Goal: Task Accomplishment & Management: Manage account settings

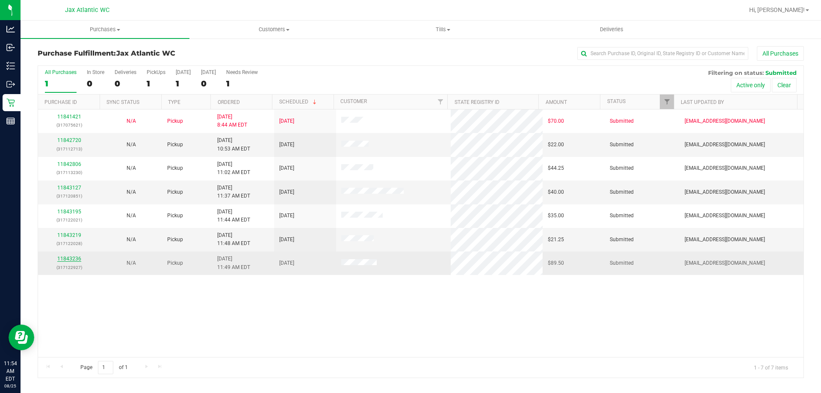
click at [70, 259] on link "11843236" at bounding box center [69, 259] width 24 height 6
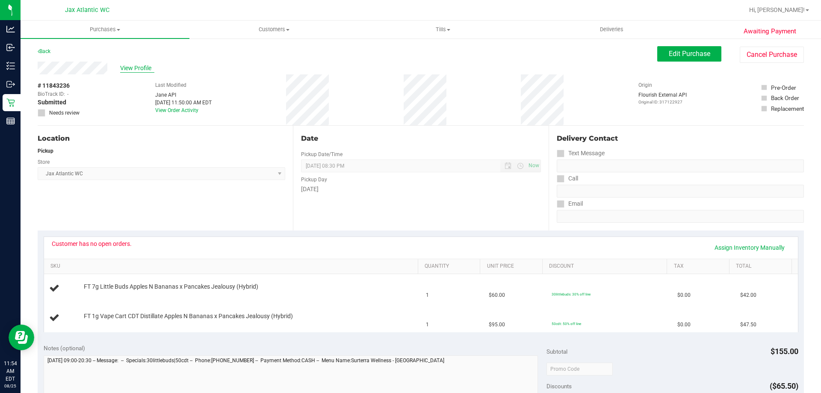
click at [128, 67] on span "View Profile" at bounding box center [137, 68] width 34 height 9
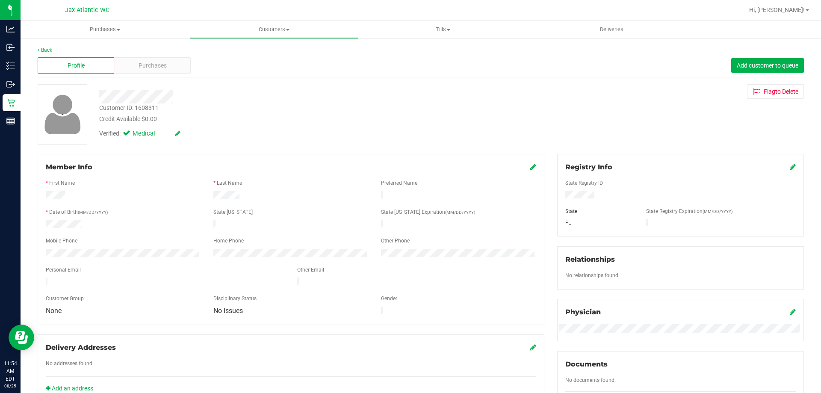
click at [151, 107] on div "Customer ID: 1608311" at bounding box center [128, 107] width 59 height 9
click at [150, 107] on div "Customer ID: 1608311" at bounding box center [128, 107] width 59 height 9
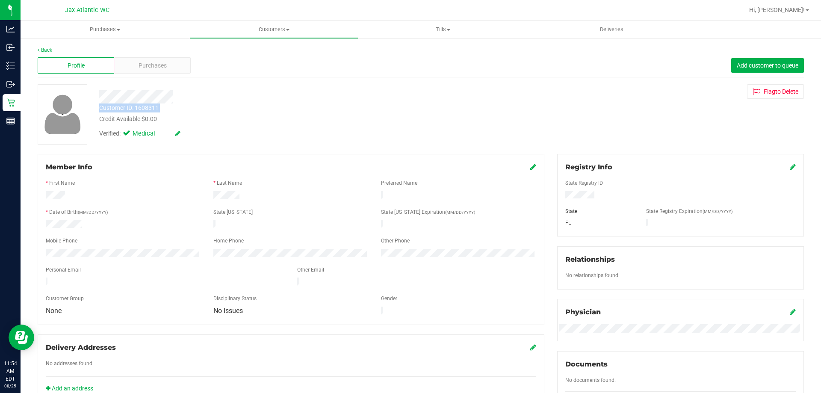
copy div "Customer ID: 1608311"
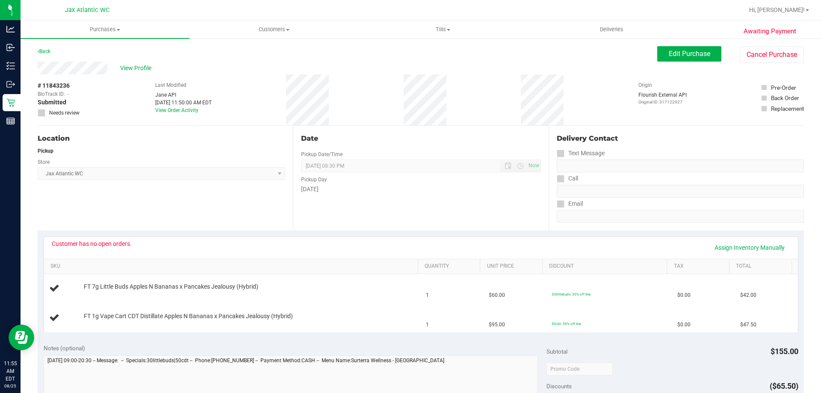
click at [746, 144] on div "Delivery Contact" at bounding box center [680, 140] width 247 height 14
click at [672, 50] on span "Edit Purchase" at bounding box center [689, 54] width 41 height 8
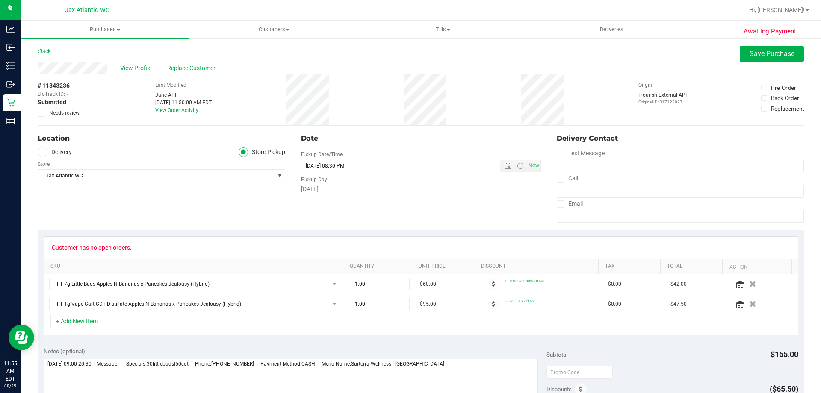
click at [40, 113] on icon at bounding box center [42, 113] width 6 height 0
click at [0, 0] on input "Needs review" at bounding box center [0, 0] width 0 height 0
click at [764, 48] on button "Save Purchase" at bounding box center [771, 53] width 64 height 15
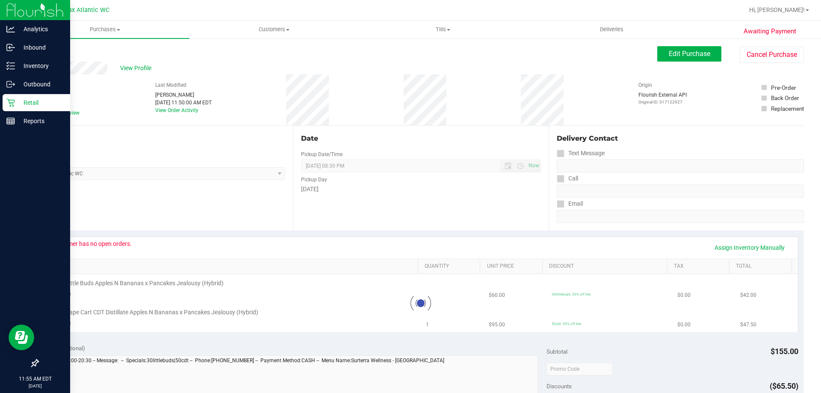
click at [30, 100] on p "Retail" at bounding box center [40, 102] width 51 height 10
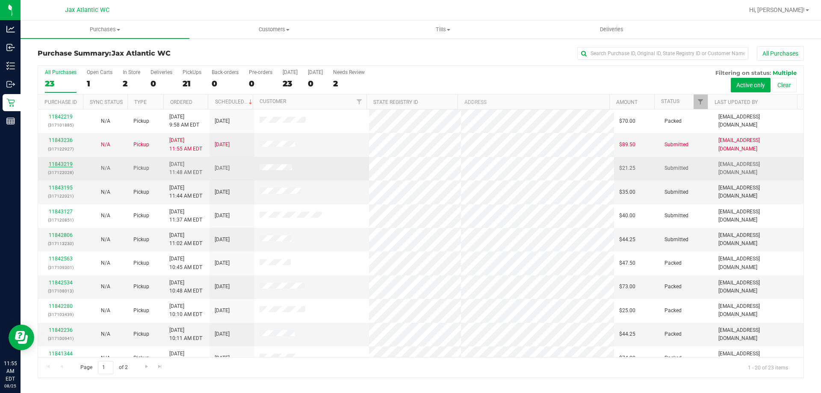
click at [66, 162] on link "11843219" at bounding box center [61, 164] width 24 height 6
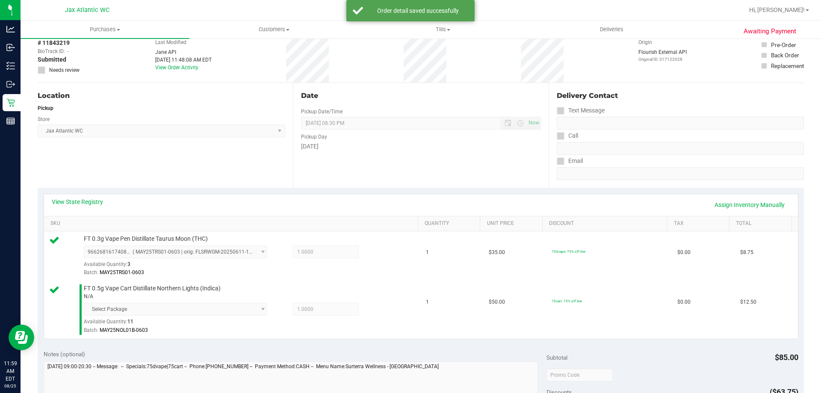
scroll to position [364, 0]
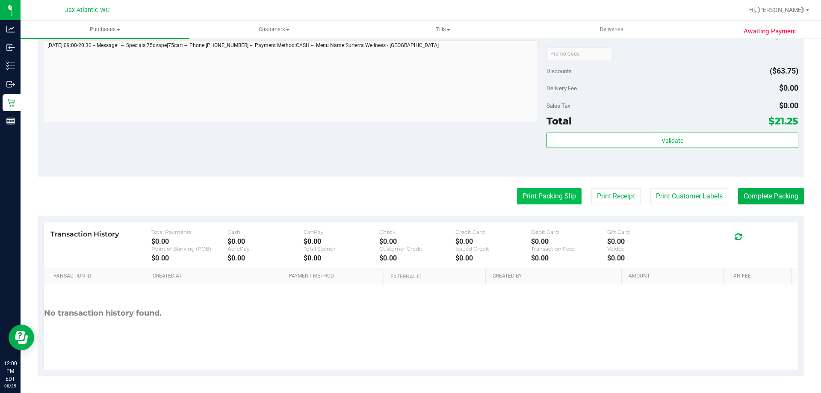
click at [561, 190] on button "Print Packing Slip" at bounding box center [549, 196] width 65 height 16
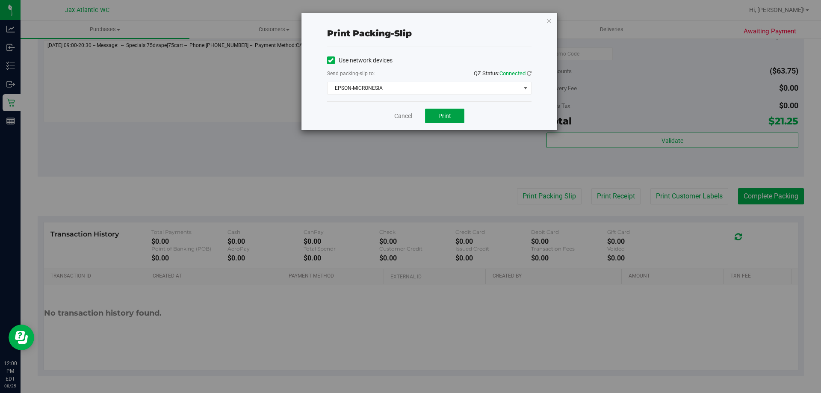
click at [459, 113] on button "Print" at bounding box center [444, 116] width 39 height 15
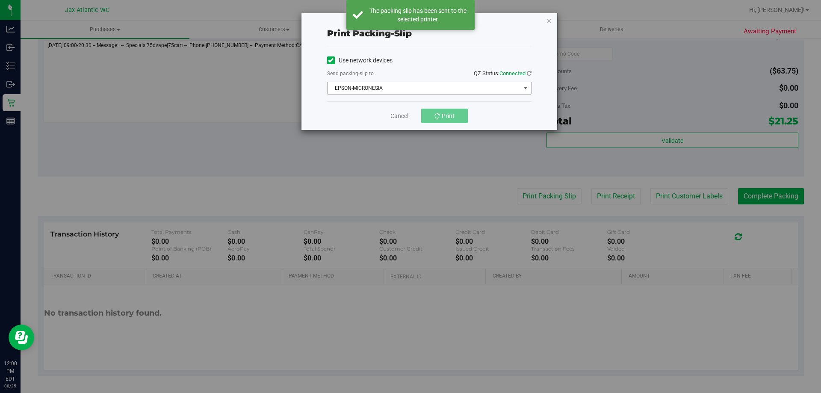
click at [364, 90] on span "EPSON-MICRONESIA" at bounding box center [423, 88] width 193 height 12
drag, startPoint x: 578, startPoint y: 177, endPoint x: 550, endPoint y: 161, distance: 32.0
click at [576, 176] on div "Print packing-slip Use network devices Send packing-slip to: QZ Status: Connect…" at bounding box center [413, 196] width 827 height 393
drag, startPoint x: 385, startPoint y: 115, endPoint x: 396, endPoint y: 115, distance: 10.7
click at [392, 115] on div "Cancel Print" at bounding box center [429, 115] width 204 height 29
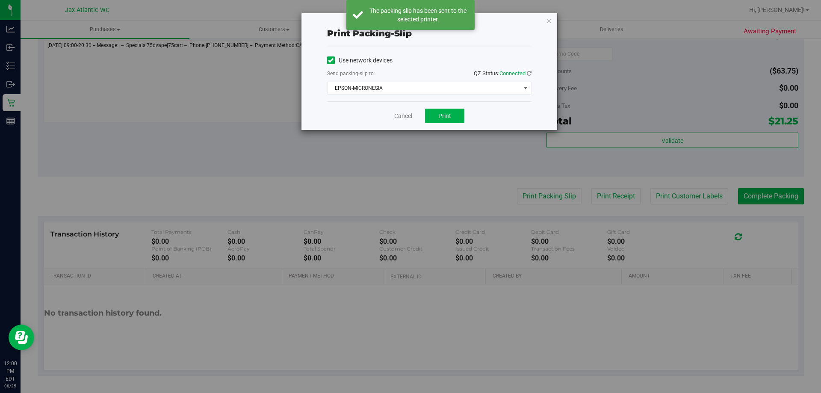
click at [420, 115] on div "Cancel Print" at bounding box center [429, 115] width 204 height 29
click at [396, 114] on link "Cancel" at bounding box center [403, 116] width 18 height 9
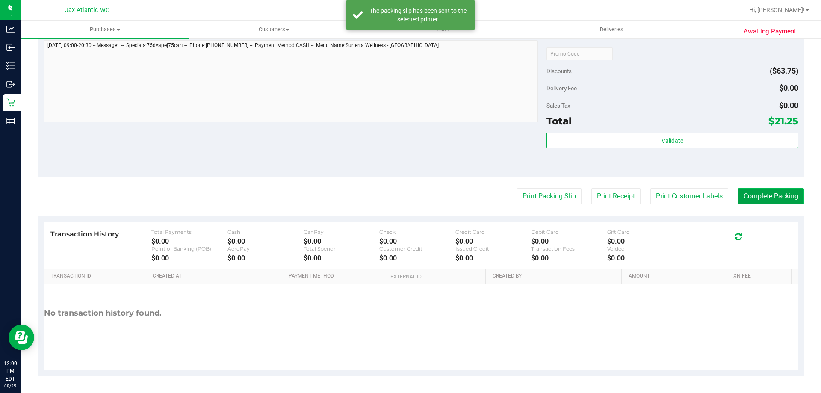
click at [761, 202] on button "Complete Packing" at bounding box center [771, 196] width 66 height 16
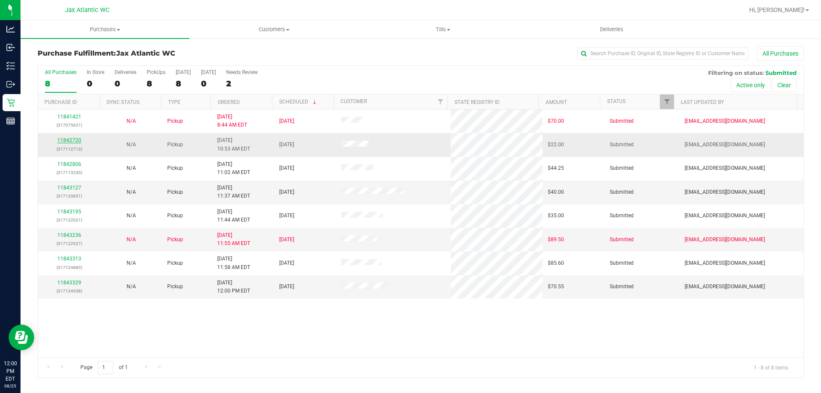
click at [62, 142] on link "11842720" at bounding box center [69, 140] width 24 height 6
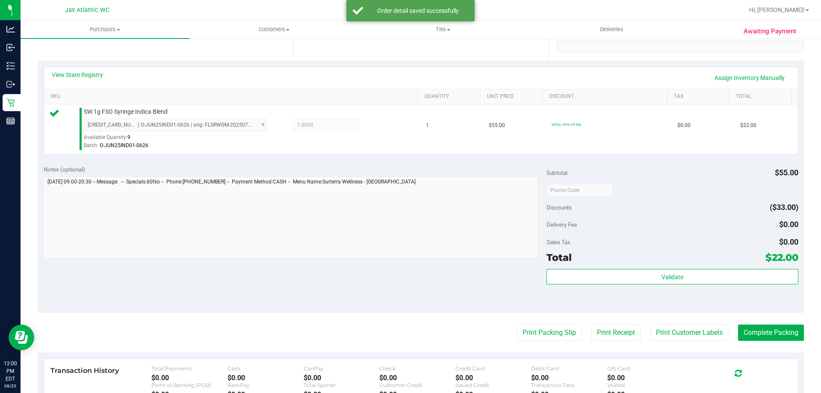
scroll to position [171, 0]
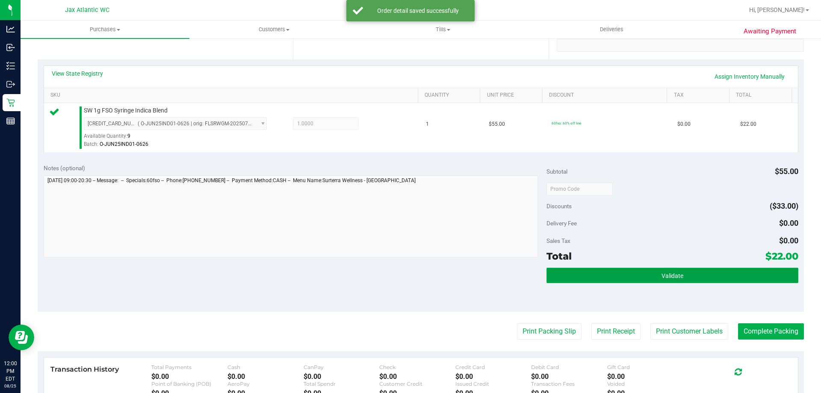
click at [634, 270] on button "Validate" at bounding box center [671, 275] width 251 height 15
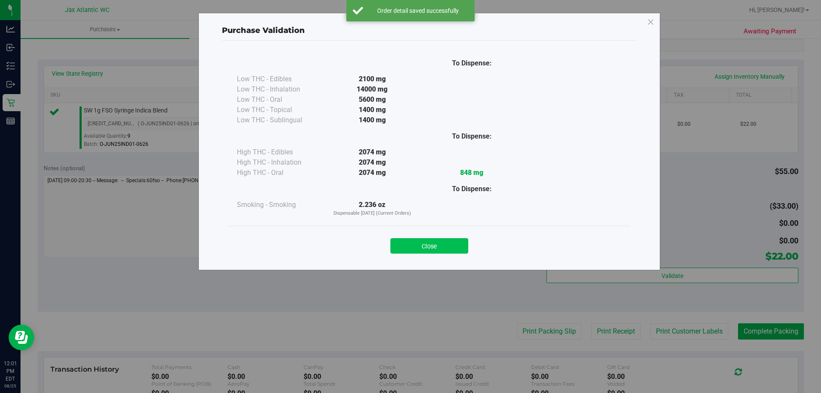
click at [439, 246] on button "Close" at bounding box center [429, 245] width 78 height 15
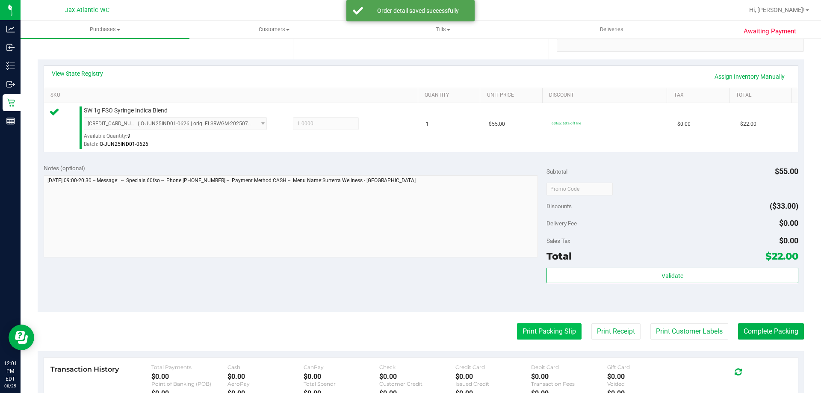
drag, startPoint x: 533, startPoint y: 340, endPoint x: 536, endPoint y: 329, distance: 11.9
click at [533, 337] on purchase-details "Back Edit Purchase Cancel Purchase View Profile # 11842720 BioTrack ID: - Submi…" at bounding box center [421, 193] width 766 height 636
click at [536, 329] on button "Print Packing Slip" at bounding box center [549, 331] width 65 height 16
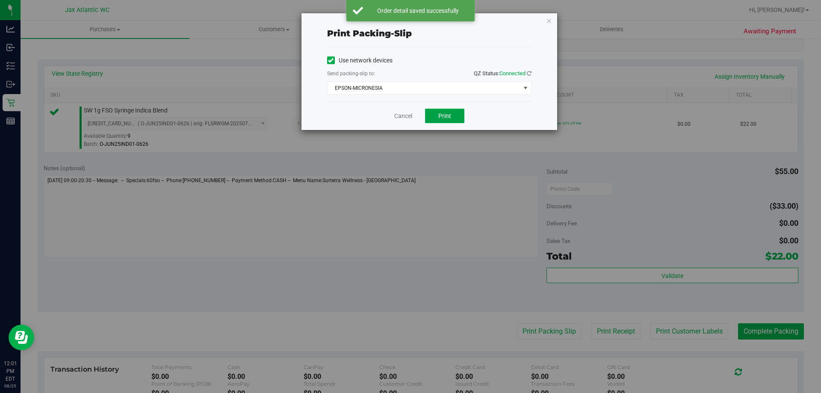
click at [445, 118] on button "Print" at bounding box center [444, 116] width 39 height 15
drag, startPoint x: 410, startPoint y: 115, endPoint x: 426, endPoint y: 124, distance: 18.6
click at [409, 115] on link "Cancel" at bounding box center [403, 116] width 18 height 9
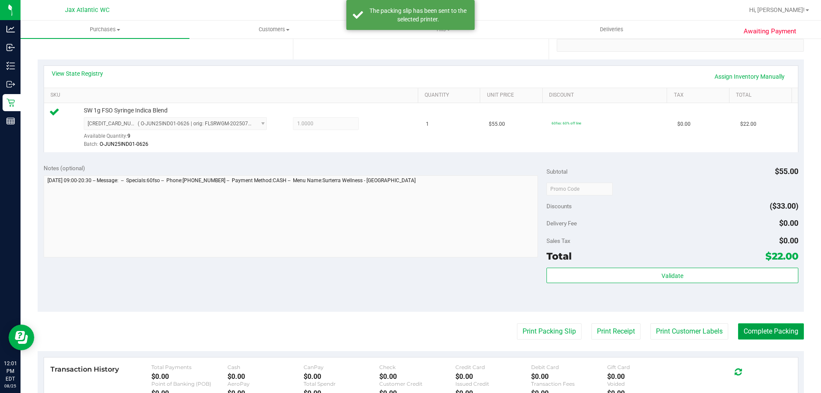
click at [757, 329] on button "Complete Packing" at bounding box center [771, 331] width 66 height 16
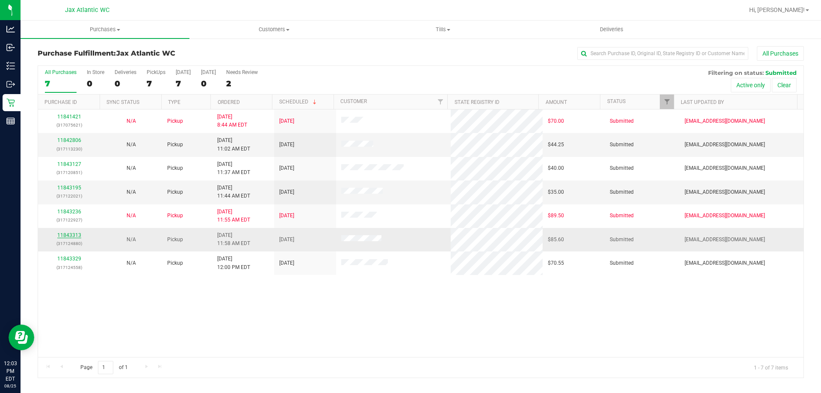
click at [71, 238] on link "11843313" at bounding box center [69, 235] width 24 height 6
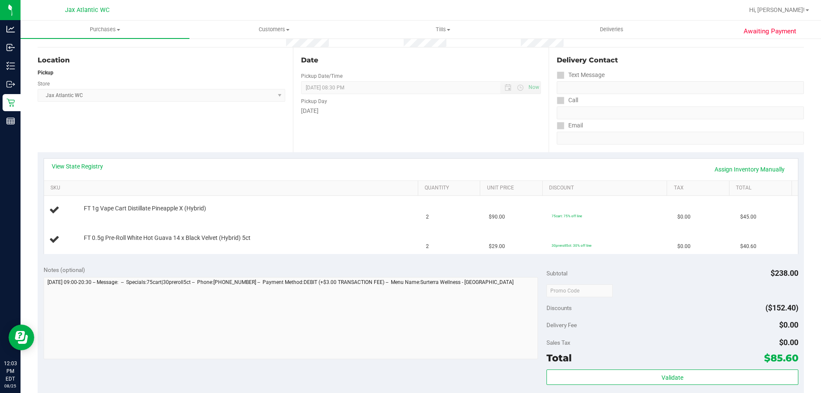
scroll to position [85, 0]
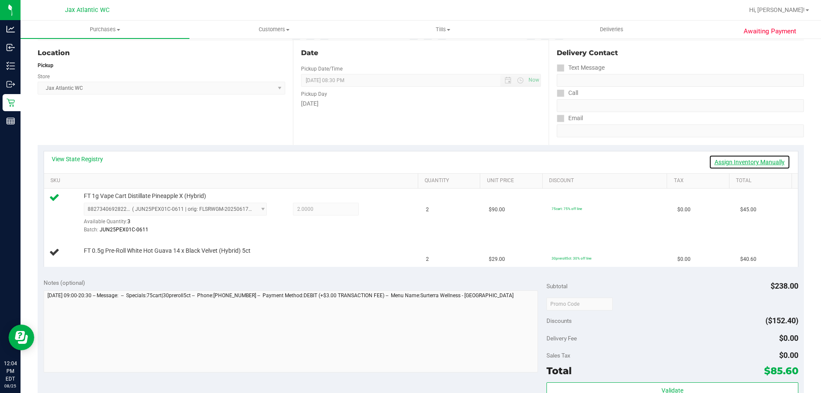
drag, startPoint x: 727, startPoint y: 166, endPoint x: 732, endPoint y: 168, distance: 5.7
click at [727, 166] on link "Assign Inventory Manually" at bounding box center [749, 162] width 81 height 15
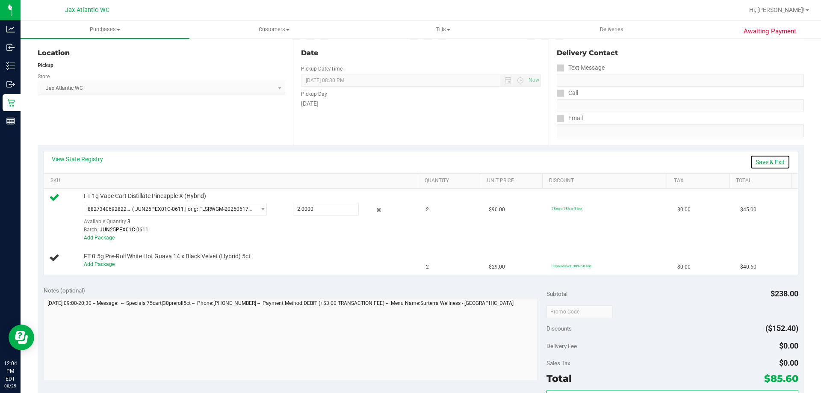
scroll to position [0, 0]
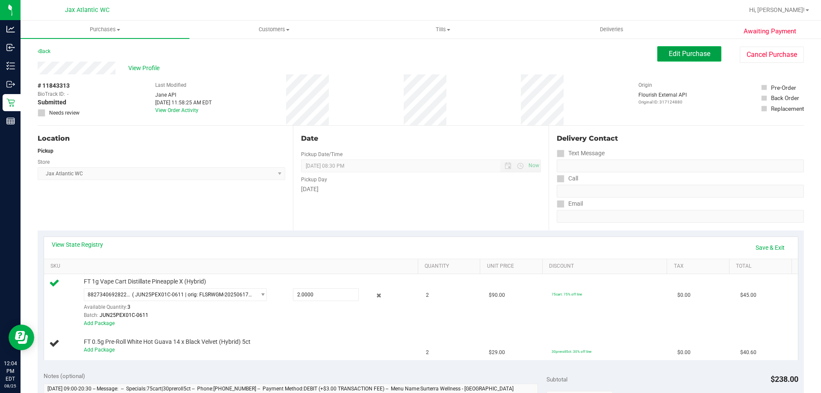
click at [677, 50] on span "Edit Purchase" at bounding box center [689, 54] width 41 height 8
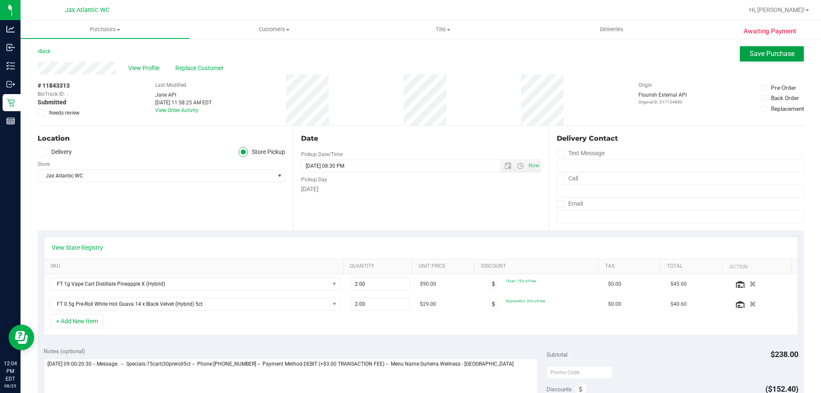
click at [750, 55] on span "Save Purchase" at bounding box center [771, 54] width 45 height 8
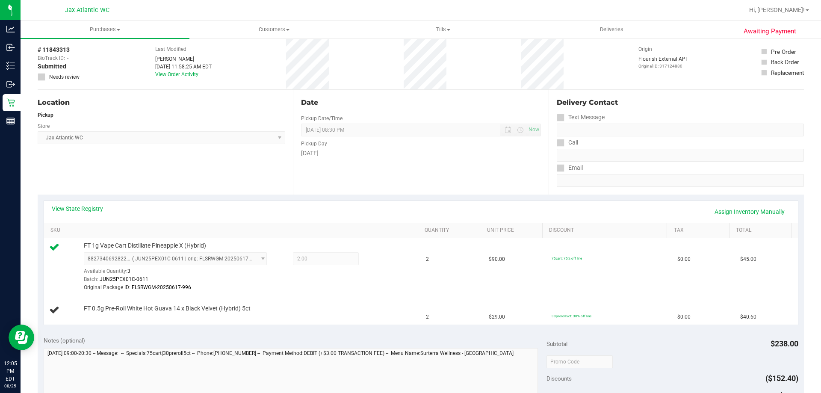
scroll to position [85, 0]
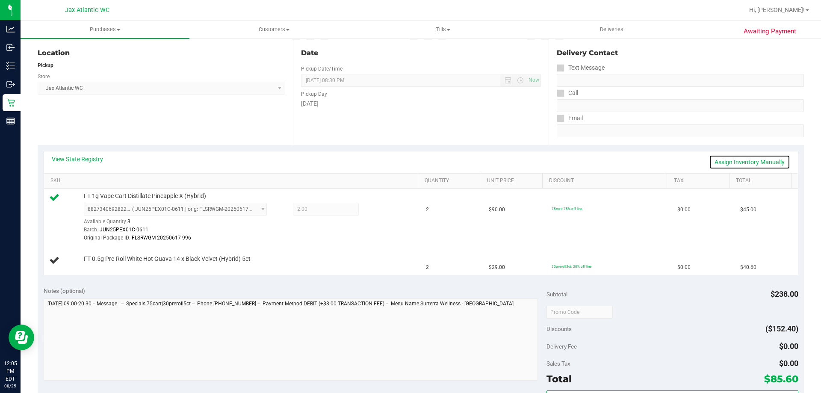
click at [752, 161] on link "Assign Inventory Manually" at bounding box center [749, 162] width 81 height 15
drag, startPoint x: 215, startPoint y: 271, endPoint x: 217, endPoint y: 265, distance: 6.9
click at [215, 266] on td "FT 0.5g Pre-Roll White Hot Guava 14 x Black Velvet (Hybrid) 5ct Add Package" at bounding box center [232, 260] width 377 height 29
click at [94, 265] on link "Add Package" at bounding box center [99, 265] width 31 height 6
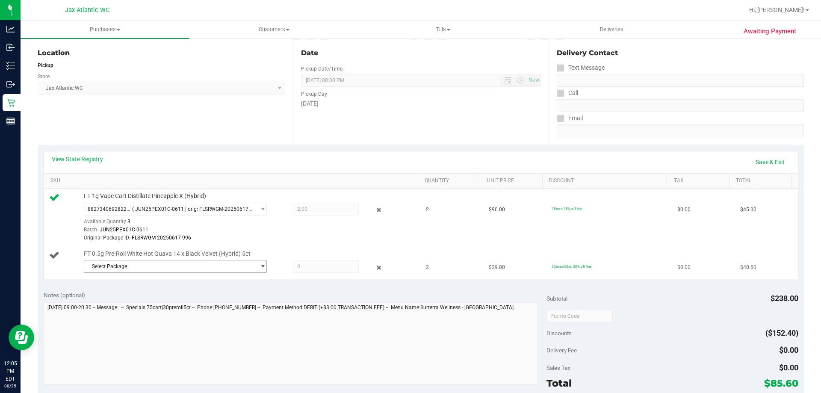
click at [127, 262] on span "Select Package" at bounding box center [169, 266] width 171 height 12
click at [171, 301] on span "( 5-JUL25WBV04-0804 | orig: FLSRWGM-20250808-458 )" at bounding box center [203, 302] width 130 height 6
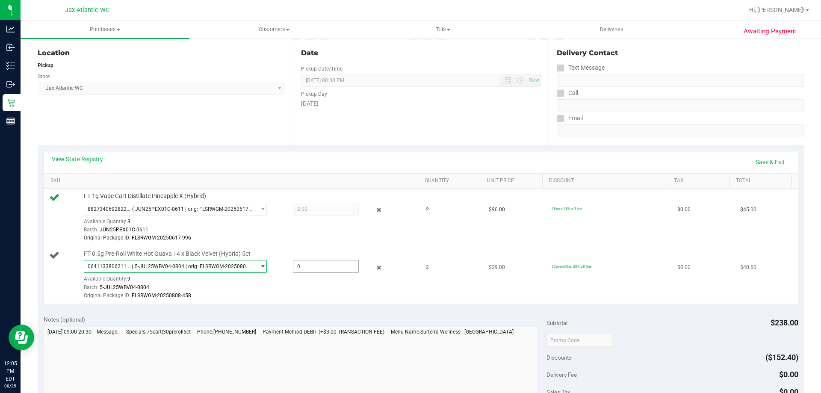
click at [306, 265] on span at bounding box center [326, 266] width 66 height 13
type input "2"
type input "2.0000"
click at [286, 225] on div "8827340692822328 ( JUN25PEX01C-0611 | orig: FLSRWGM-20250617-996 ) 882734069282…" at bounding box center [249, 223] width 330 height 40
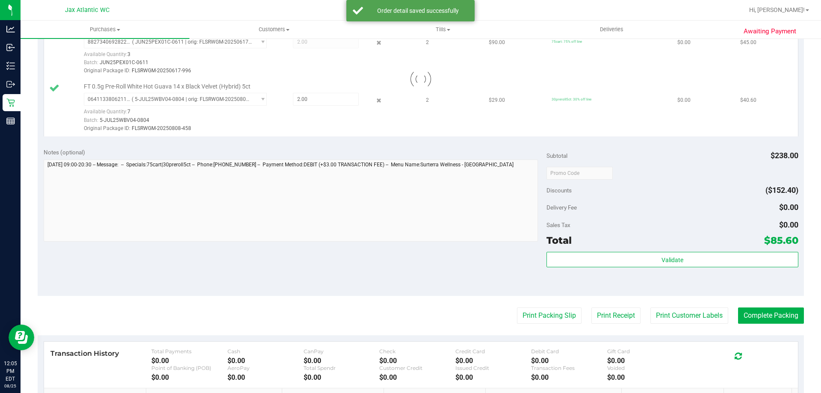
scroll to position [256, 0]
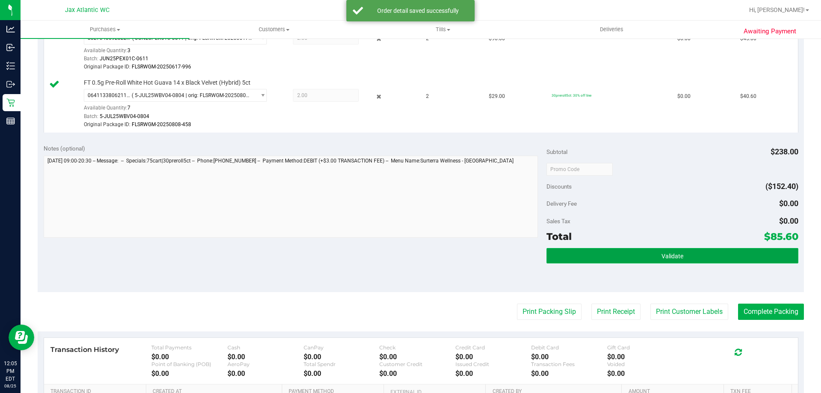
click at [661, 258] on span "Validate" at bounding box center [672, 256] width 22 height 7
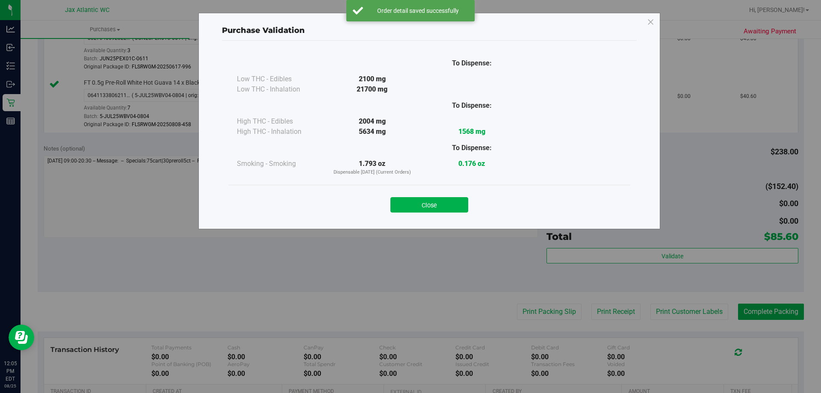
click at [432, 201] on button "Close" at bounding box center [429, 204] width 78 height 15
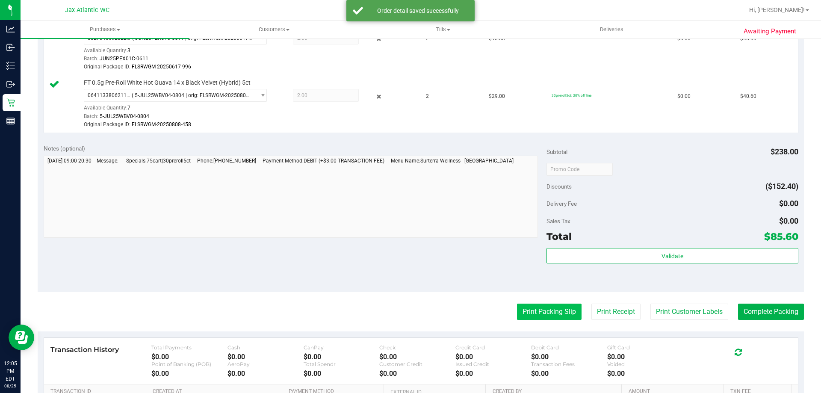
click at [530, 313] on button "Print Packing Slip" at bounding box center [549, 311] width 65 height 16
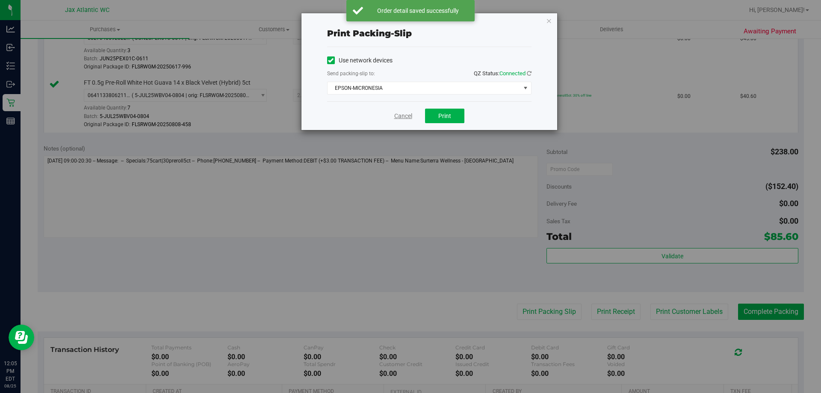
click at [401, 116] on link "Cancel" at bounding box center [403, 116] width 18 height 9
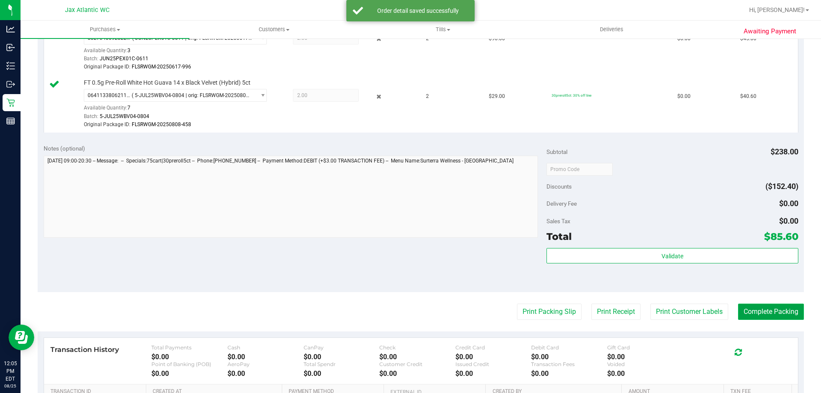
click at [741, 305] on button "Complete Packing" at bounding box center [771, 311] width 66 height 16
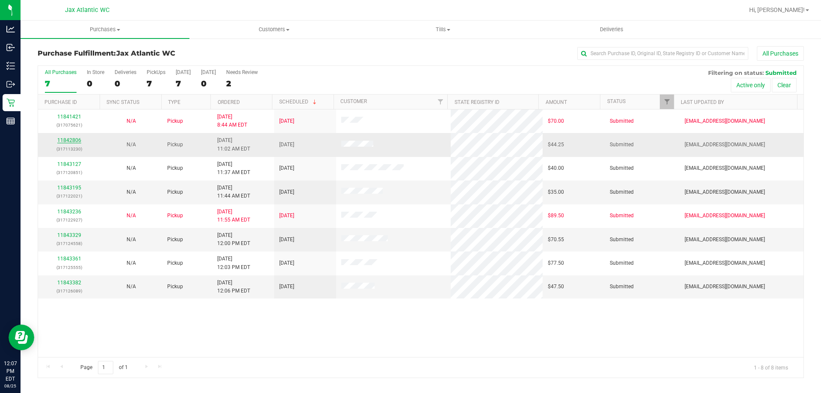
click at [71, 141] on link "11842806" at bounding box center [69, 140] width 24 height 6
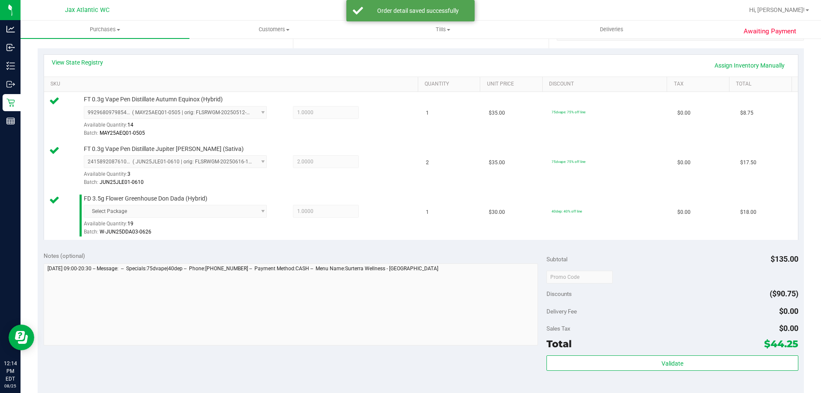
scroll to position [214, 0]
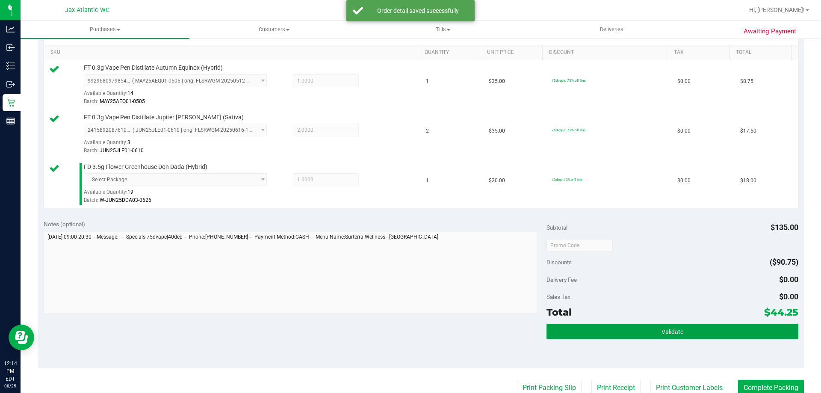
click at [655, 330] on button "Validate" at bounding box center [671, 331] width 251 height 15
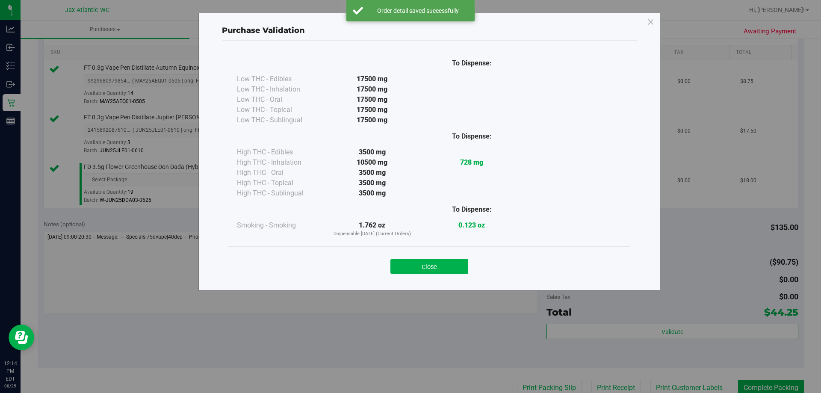
drag, startPoint x: 407, startPoint y: 246, endPoint x: 417, endPoint y: 257, distance: 14.9
click at [411, 250] on div "Close" at bounding box center [429, 263] width 402 height 35
click at [418, 259] on div "Close" at bounding box center [429, 263] width 389 height 21
click at [430, 271] on button "Close" at bounding box center [429, 266] width 78 height 15
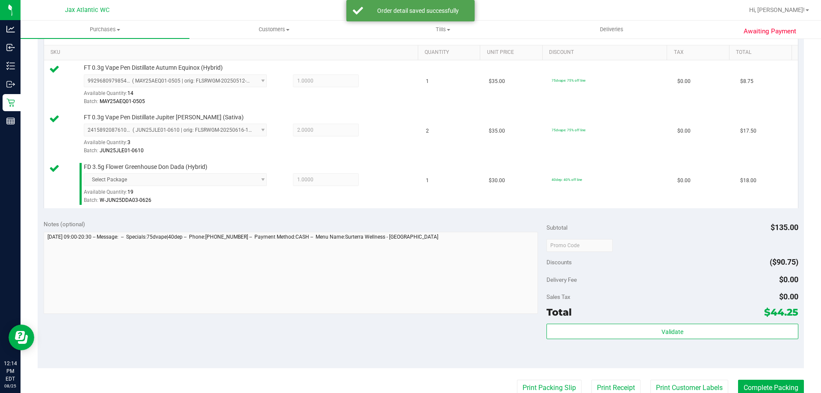
click at [548, 379] on purchase-details "Back Edit Purchase Cancel Purchase View Profile # 11842806 BioTrack ID: - Submi…" at bounding box center [421, 199] width 766 height 735
click at [548, 383] on button "Print Packing Slip" at bounding box center [549, 388] width 65 height 16
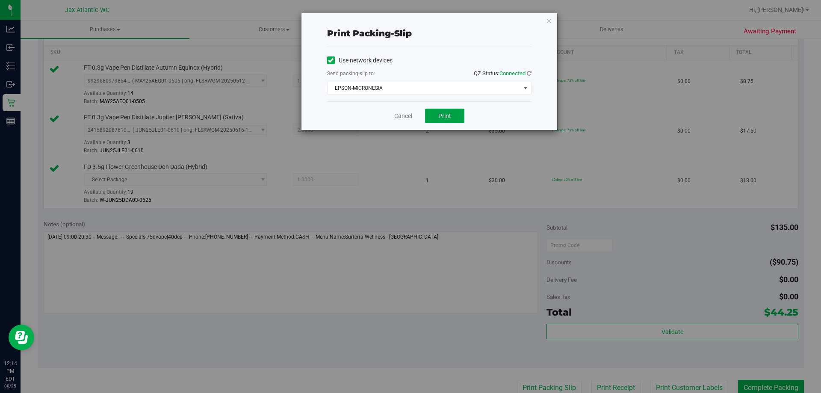
drag, startPoint x: 444, startPoint y: 115, endPoint x: 454, endPoint y: 109, distance: 10.7
click at [445, 112] on span "Print" at bounding box center [444, 115] width 13 height 7
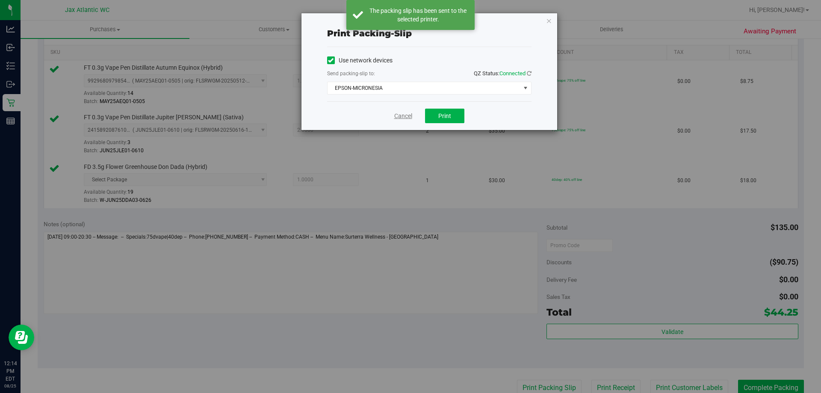
click at [401, 113] on link "Cancel" at bounding box center [403, 116] width 18 height 9
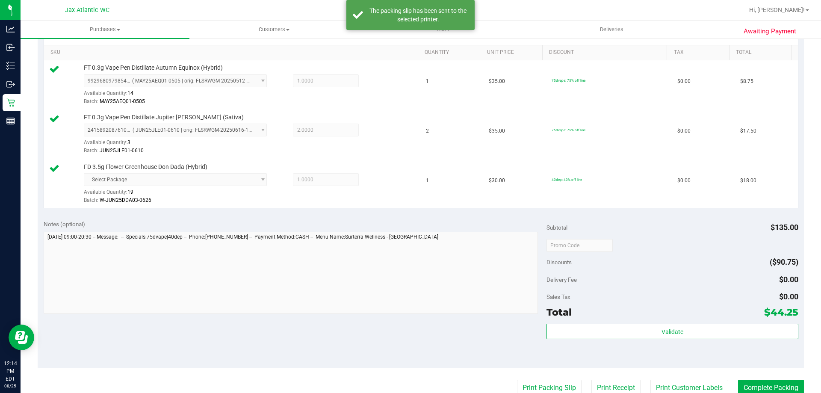
scroll to position [217, 0]
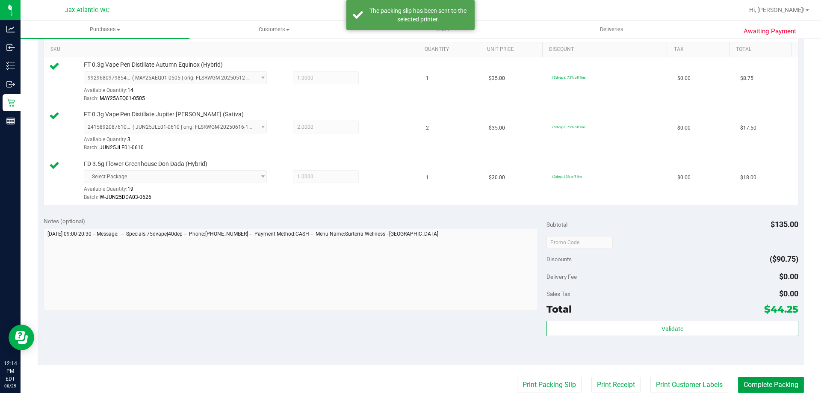
drag, startPoint x: 751, startPoint y: 387, endPoint x: 738, endPoint y: 384, distance: 13.7
click at [751, 387] on button "Complete Packing" at bounding box center [771, 385] width 66 height 16
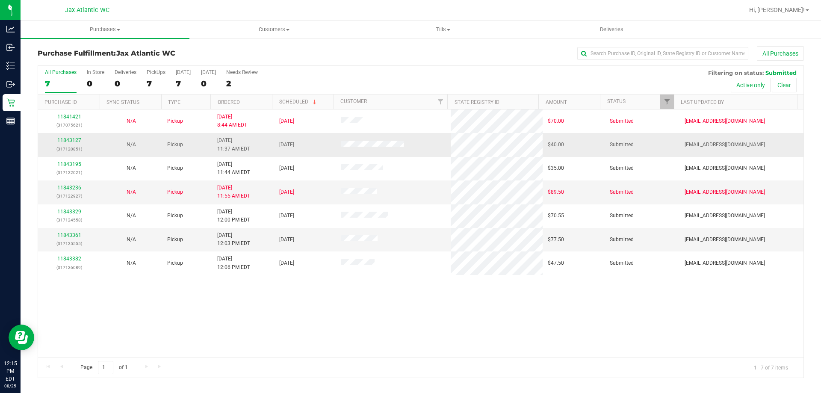
click at [71, 141] on link "11843127" at bounding box center [69, 140] width 24 height 6
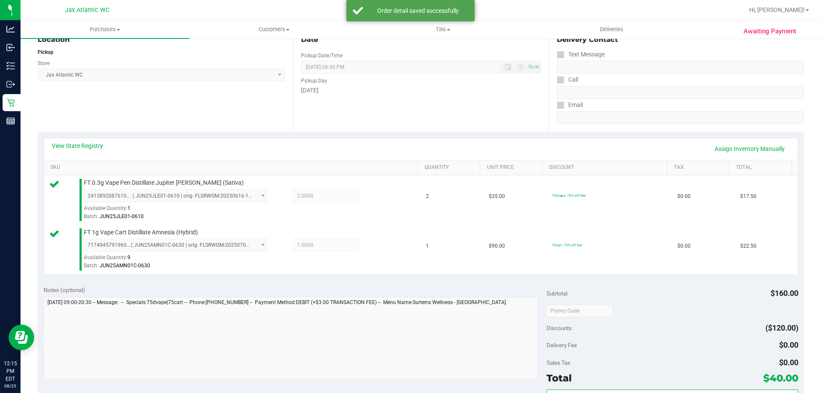
scroll to position [128, 0]
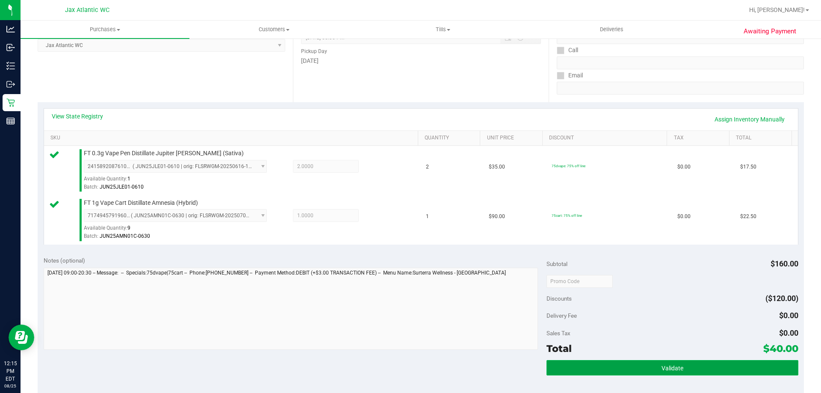
click at [631, 369] on button "Validate" at bounding box center [671, 367] width 251 height 15
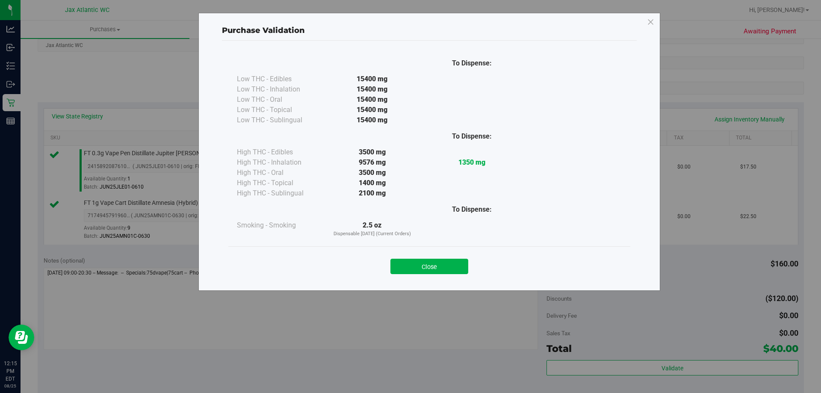
click at [427, 271] on button "Close" at bounding box center [429, 266] width 78 height 15
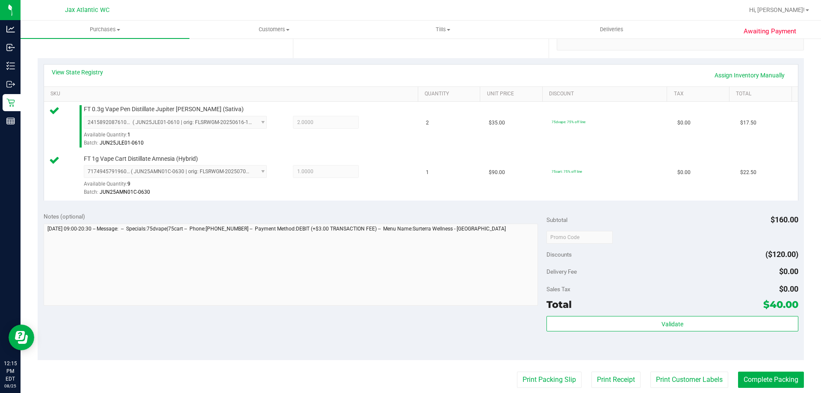
scroll to position [256, 0]
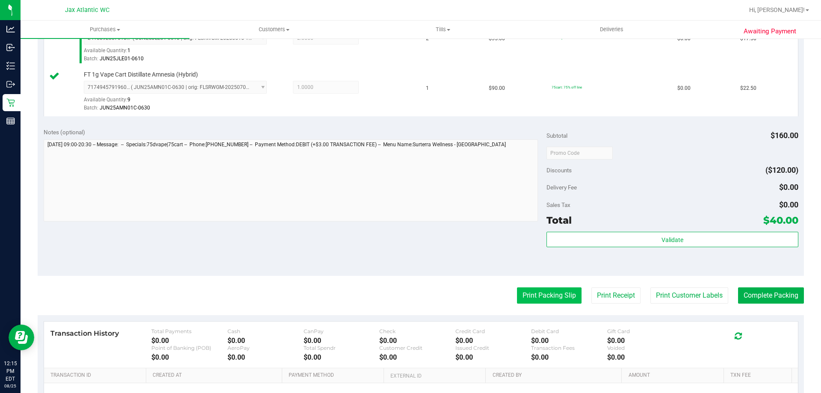
click at [517, 300] on button "Print Packing Slip" at bounding box center [549, 295] width 65 height 16
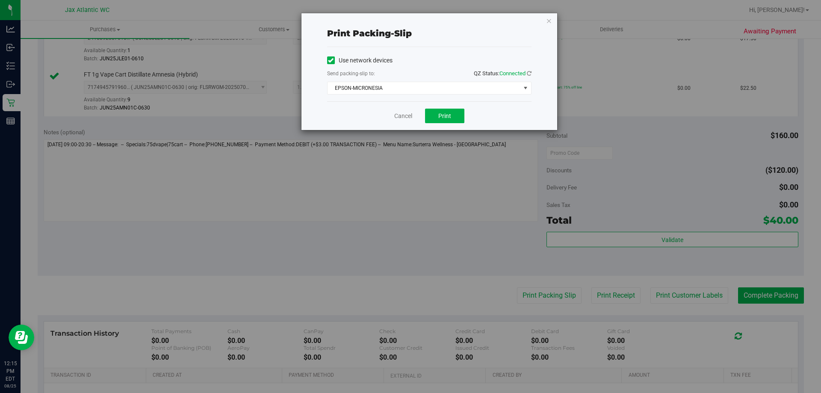
click at [446, 108] on div "Cancel Print" at bounding box center [429, 115] width 204 height 29
click at [447, 115] on span "Print" at bounding box center [444, 115] width 13 height 7
click at [409, 115] on link "Cancel" at bounding box center [403, 116] width 18 height 9
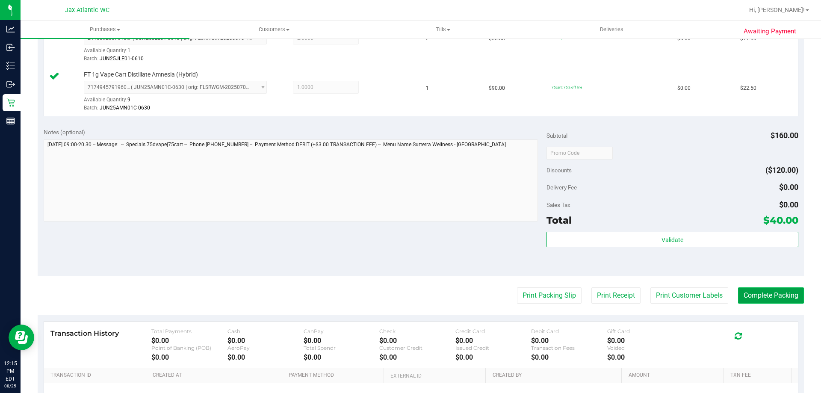
click at [781, 298] on button "Complete Packing" at bounding box center [771, 295] width 66 height 16
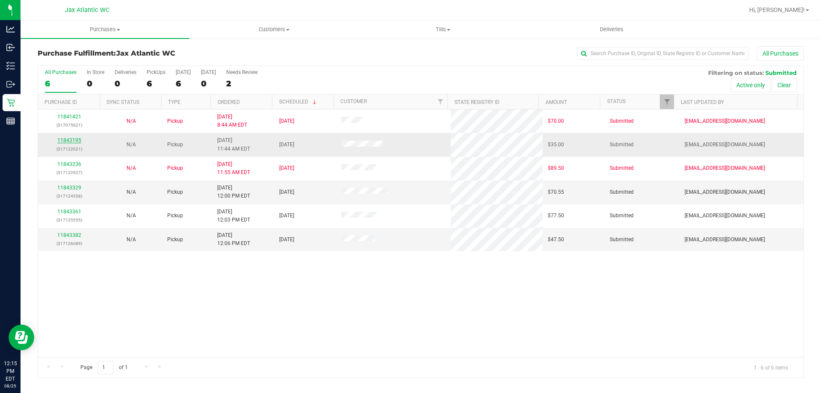
click at [74, 139] on link "11843195" at bounding box center [69, 140] width 24 height 6
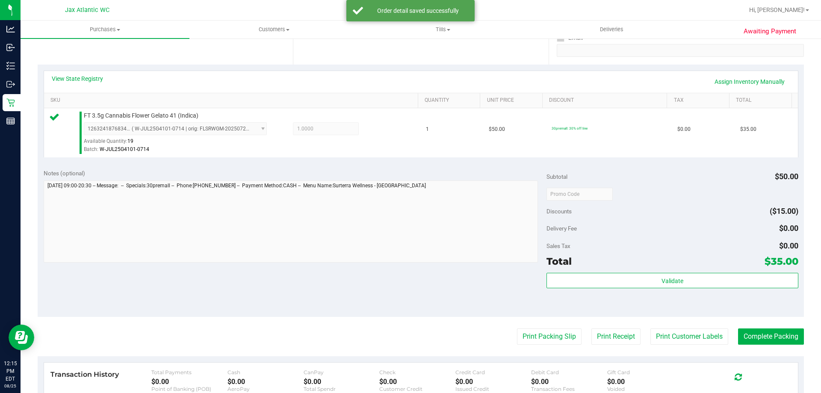
scroll to position [171, 0]
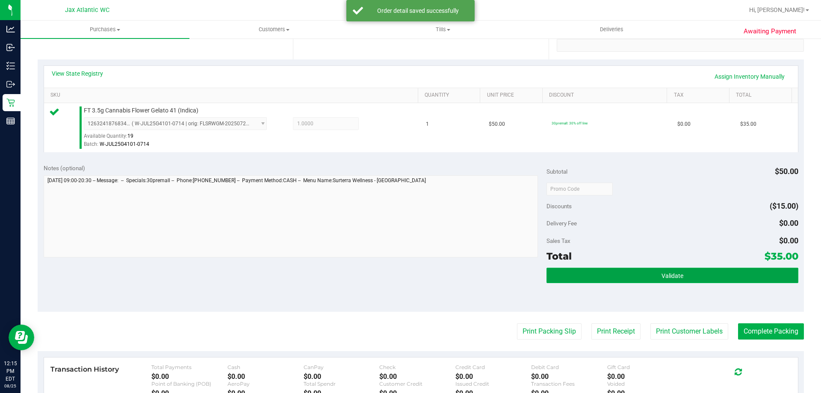
click at [594, 270] on button "Validate" at bounding box center [671, 275] width 251 height 15
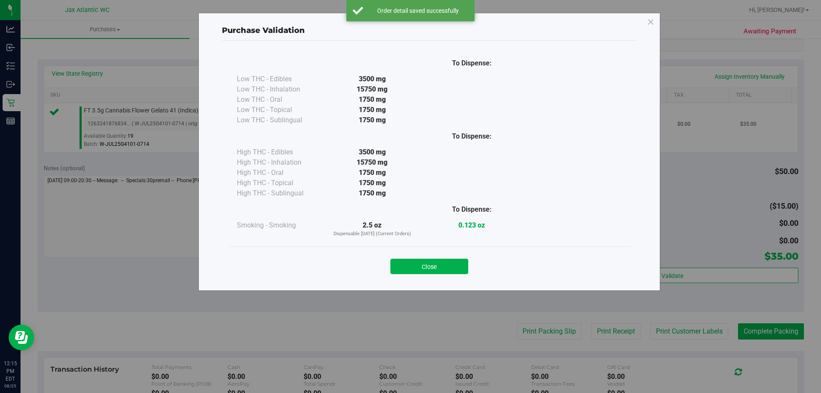
click at [447, 268] on button "Close" at bounding box center [429, 266] width 78 height 15
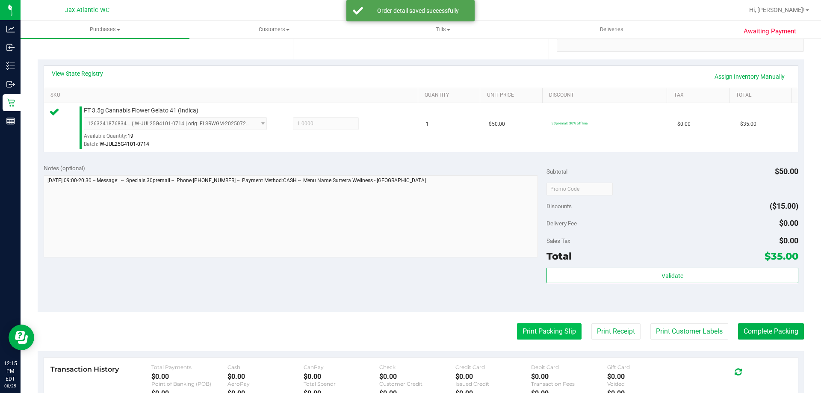
click at [545, 326] on button "Print Packing Slip" at bounding box center [549, 331] width 65 height 16
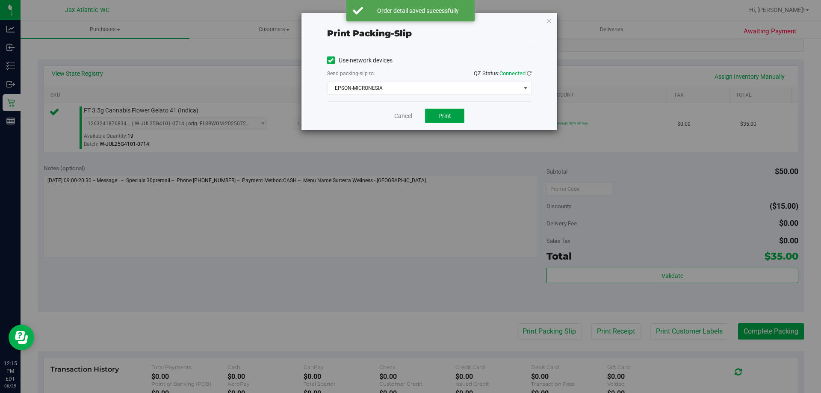
click at [456, 115] on button "Print" at bounding box center [444, 116] width 39 height 15
click at [398, 117] on link "Cancel" at bounding box center [403, 116] width 18 height 9
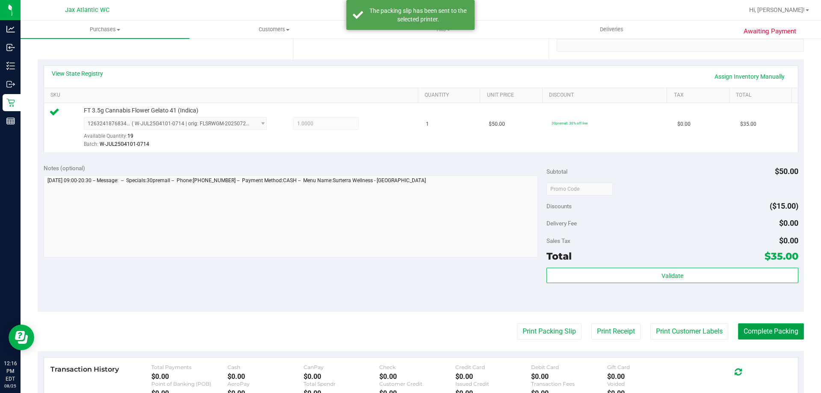
click at [738, 327] on button "Complete Packing" at bounding box center [771, 331] width 66 height 16
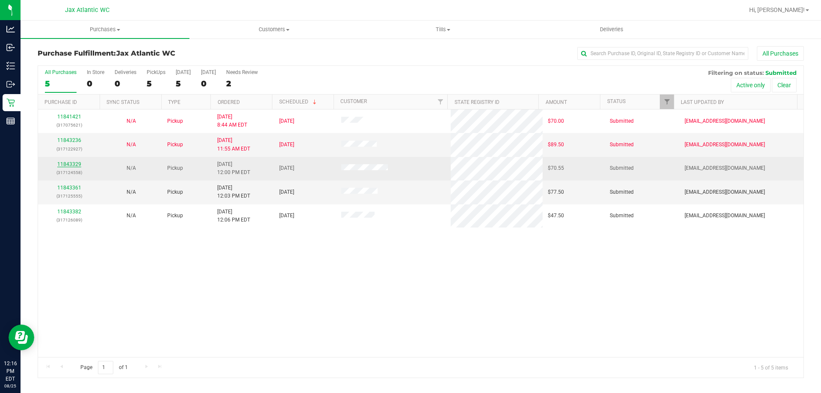
click at [74, 161] on div "11843329 (317124558)" at bounding box center [69, 168] width 52 height 16
click at [74, 165] on link "11843329" at bounding box center [69, 164] width 24 height 6
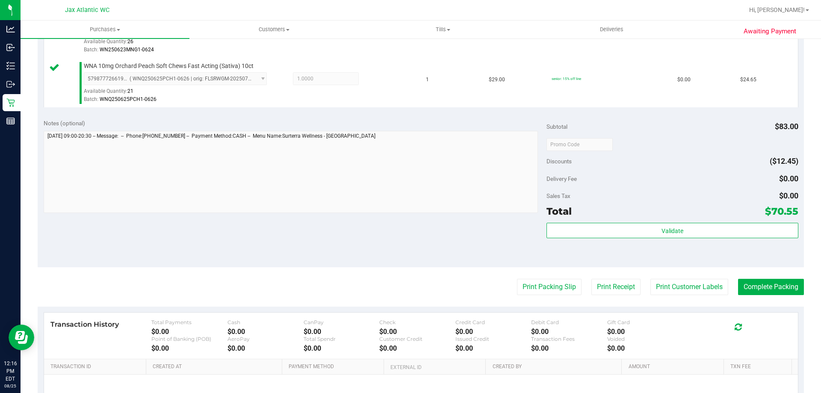
scroll to position [299, 0]
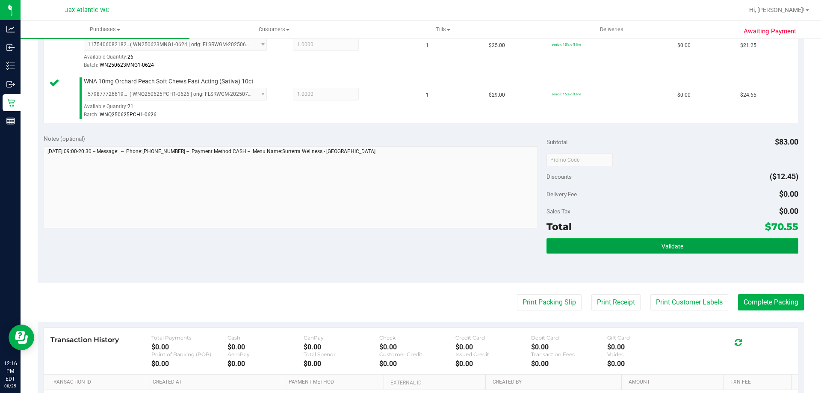
click at [661, 242] on button "Validate" at bounding box center [671, 245] width 251 height 15
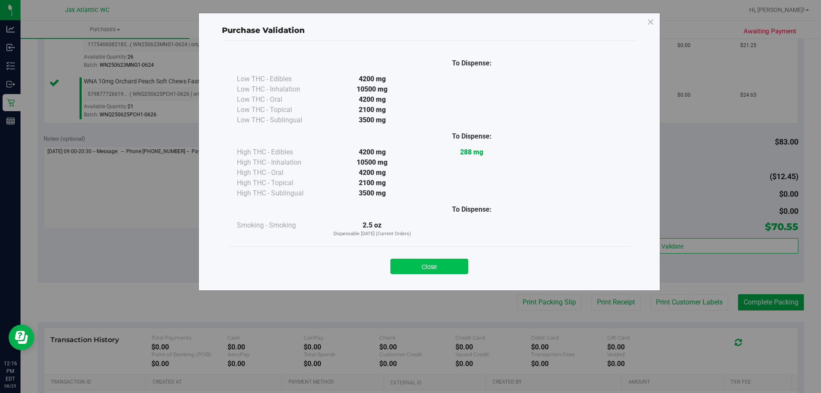
click at [399, 272] on div "Close" at bounding box center [429, 263] width 402 height 35
click at [415, 266] on button "Close" at bounding box center [429, 266] width 78 height 15
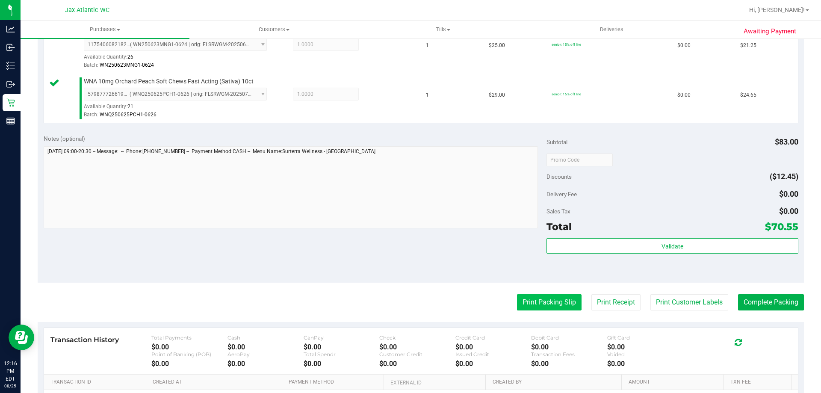
click at [525, 302] on button "Print Packing Slip" at bounding box center [549, 302] width 65 height 16
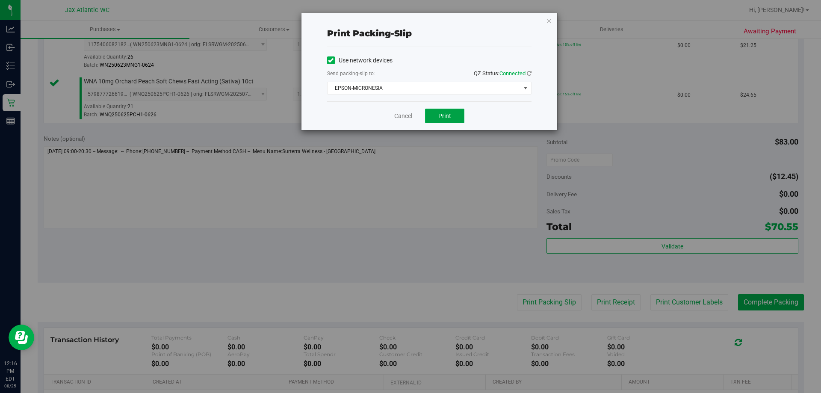
click at [451, 111] on button "Print" at bounding box center [444, 116] width 39 height 15
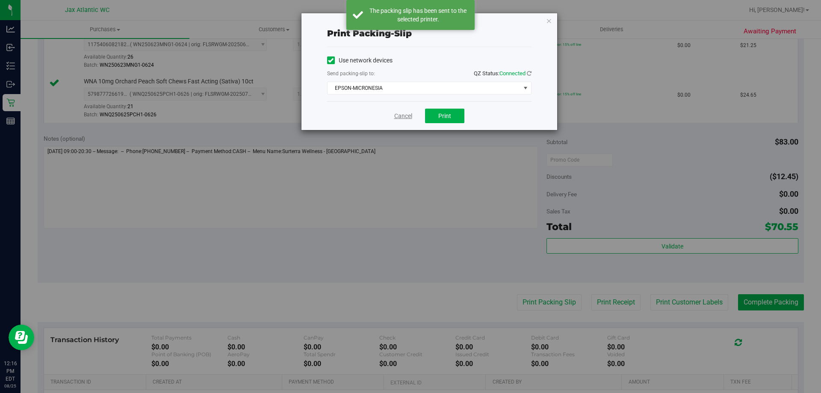
click at [398, 114] on link "Cancel" at bounding box center [403, 116] width 18 height 9
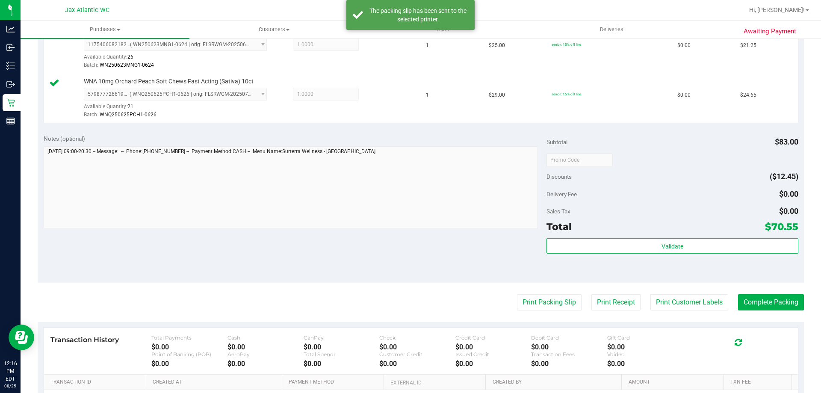
click at [735, 293] on purchase-details "Back Edit Purchase Cancel Purchase View Profile # 11843329 BioTrack ID: - Submi…" at bounding box center [421, 114] width 766 height 735
click at [739, 295] on button "Complete Packing" at bounding box center [771, 302] width 66 height 16
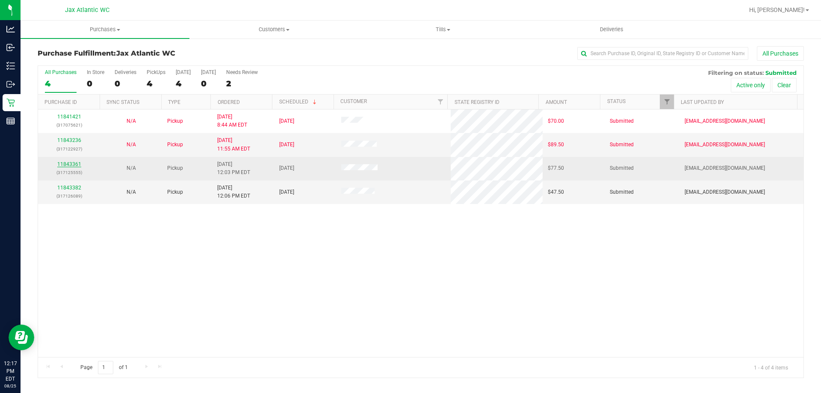
click at [74, 163] on link "11843361" at bounding box center [69, 164] width 24 height 6
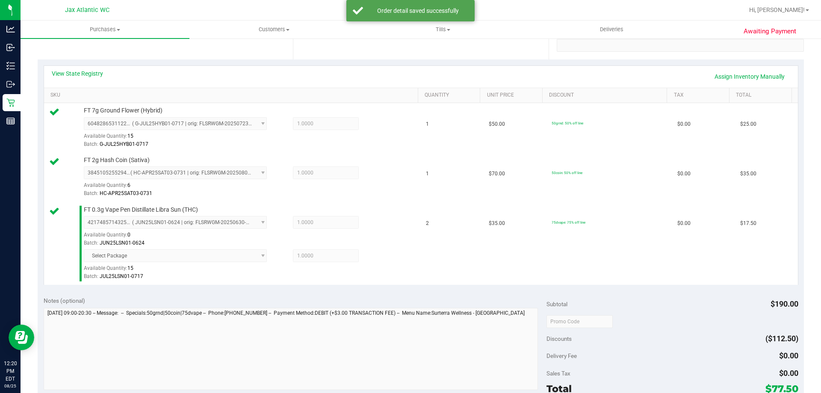
scroll to position [342, 0]
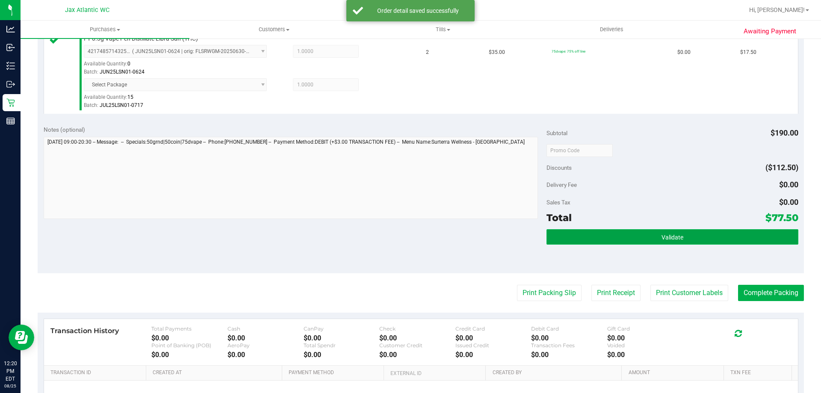
click at [654, 242] on button "Validate" at bounding box center [671, 236] width 251 height 15
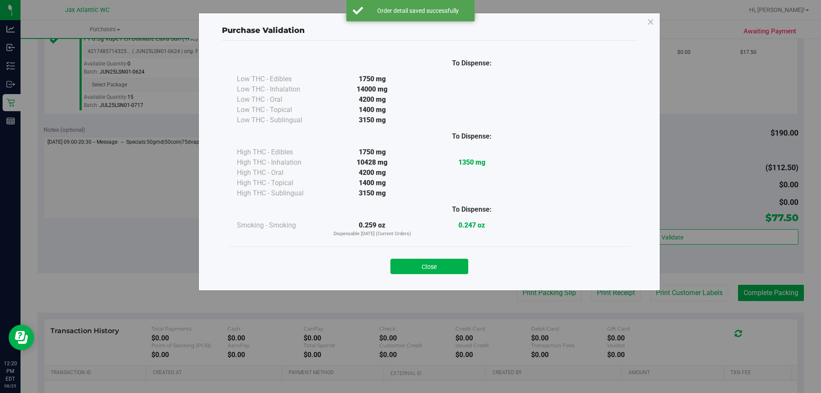
drag, startPoint x: 420, startPoint y: 268, endPoint x: 464, endPoint y: 265, distance: 44.6
click at [420, 268] on button "Close" at bounding box center [429, 266] width 78 height 15
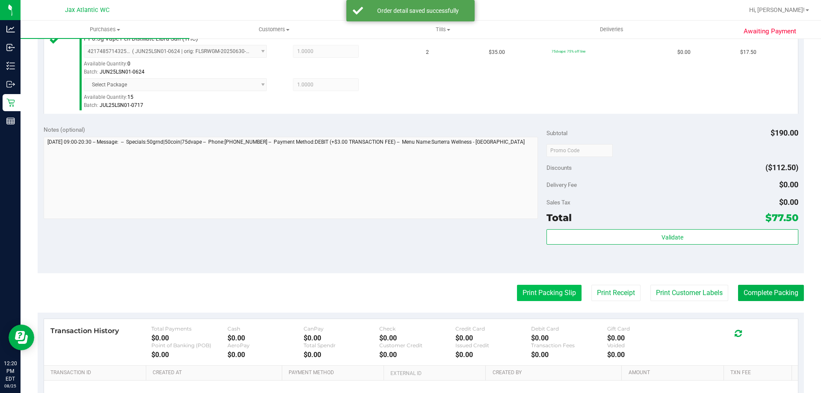
click at [538, 287] on button "Print Packing Slip" at bounding box center [549, 293] width 65 height 16
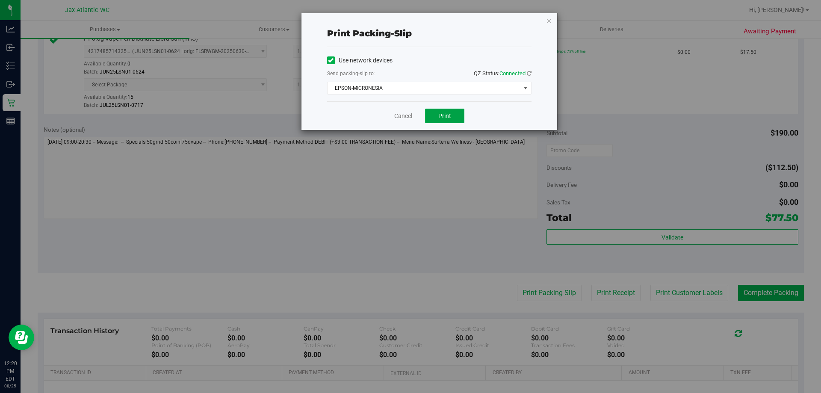
click at [450, 119] on button "Print" at bounding box center [444, 116] width 39 height 15
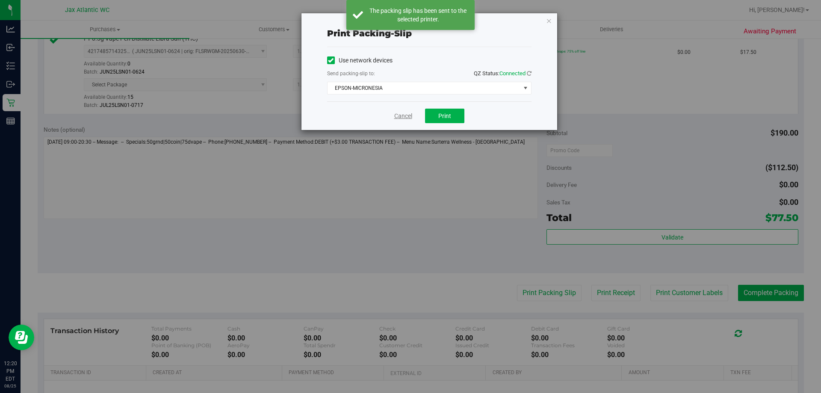
click at [403, 113] on link "Cancel" at bounding box center [403, 116] width 18 height 9
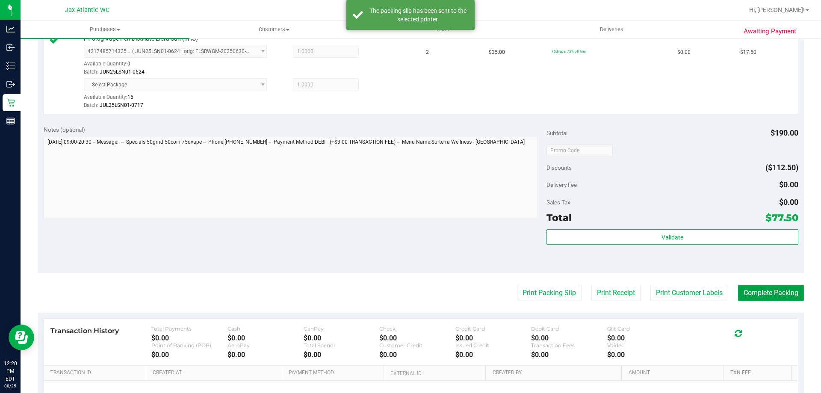
click at [771, 287] on button "Complete Packing" at bounding box center [771, 293] width 66 height 16
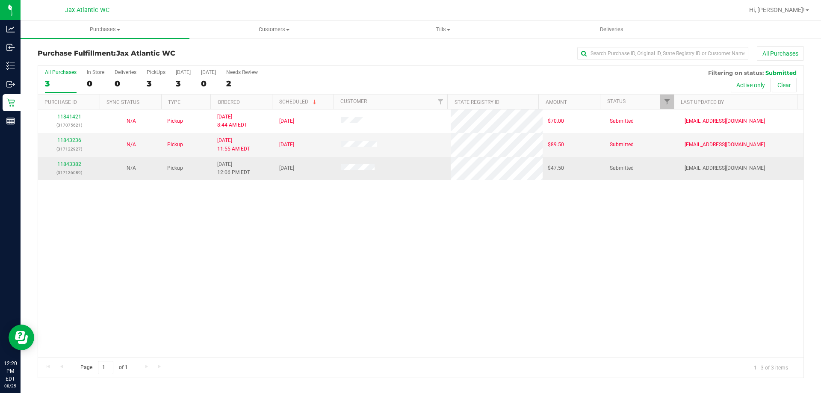
click at [59, 160] on div "11843382 (317126089)" at bounding box center [69, 168] width 52 height 16
click at [64, 163] on link "11843382" at bounding box center [69, 164] width 24 height 6
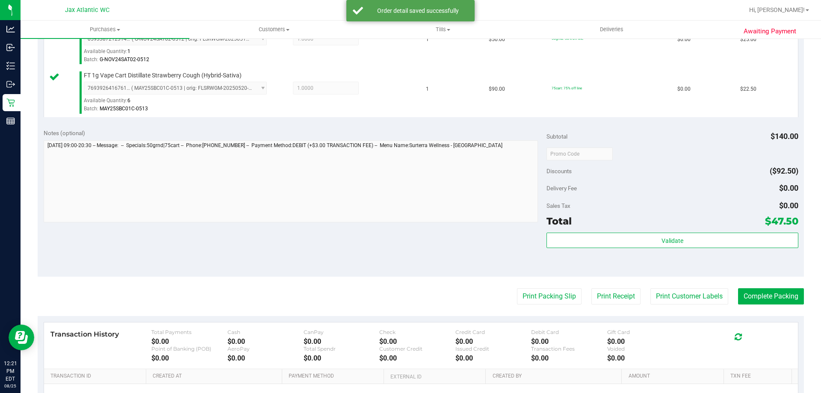
scroll to position [256, 0]
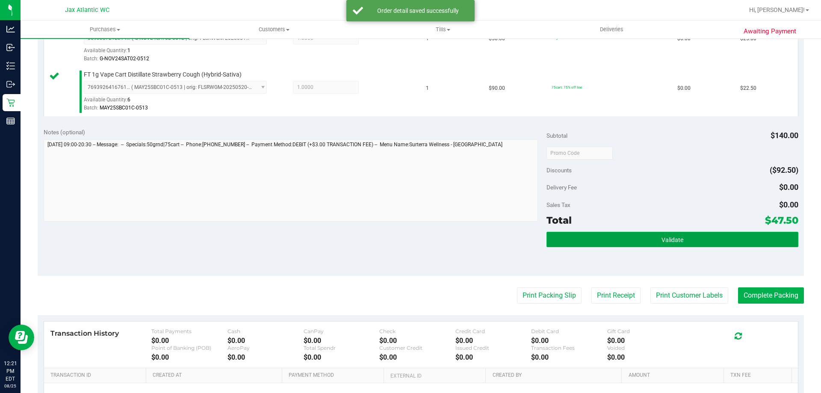
click at [623, 234] on button "Validate" at bounding box center [671, 239] width 251 height 15
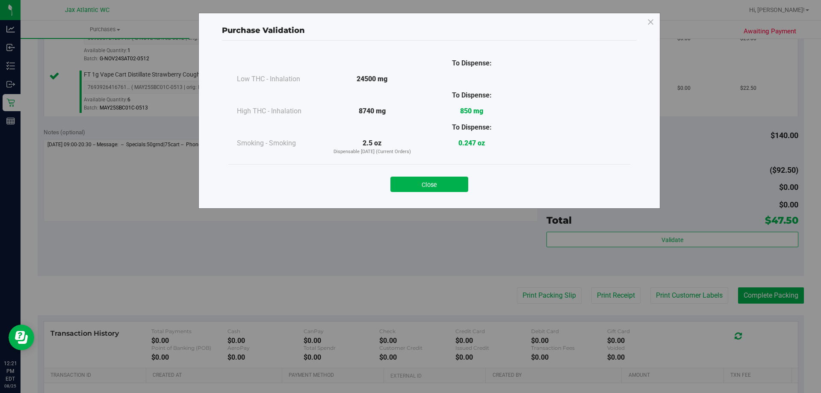
click at [434, 171] on div "Close" at bounding box center [429, 181] width 402 height 35
drag, startPoint x: 426, startPoint y: 183, endPoint x: 447, endPoint y: 193, distance: 22.8
click at [427, 183] on button "Close" at bounding box center [429, 184] width 78 height 15
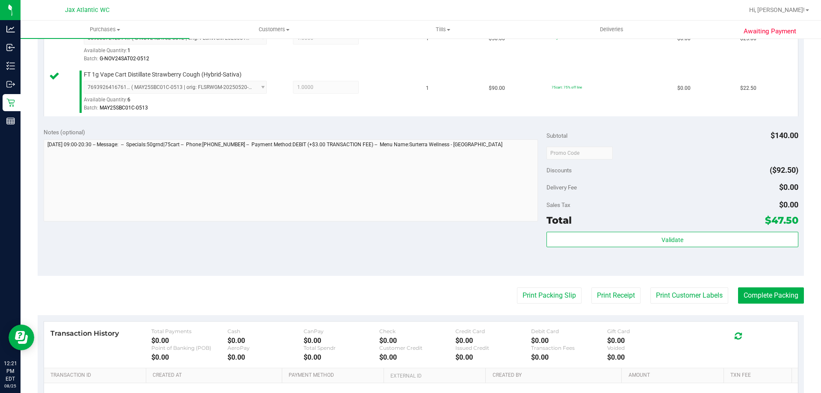
drag, startPoint x: 524, startPoint y: 283, endPoint x: 529, endPoint y: 283, distance: 4.7
click at [528, 284] on purchase-details "Back Edit Purchase Cancel Purchase View Profile # 11843382 BioTrack ID: - Submi…" at bounding box center [421, 132] width 766 height 685
click at [524, 294] on button "Print Packing Slip" at bounding box center [549, 295] width 65 height 16
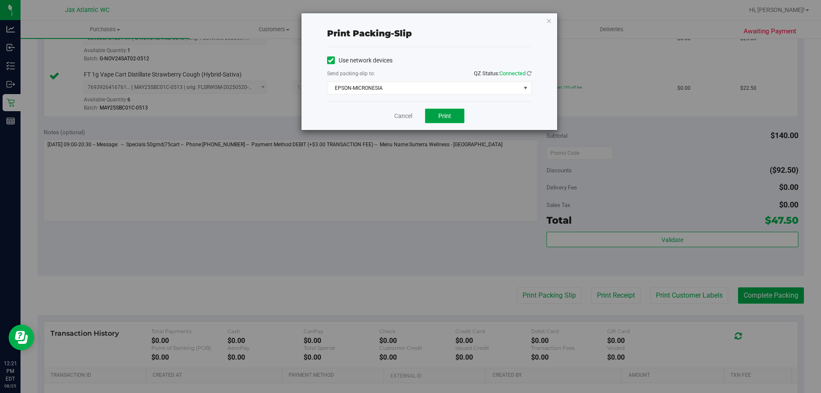
click at [439, 111] on button "Print" at bounding box center [444, 116] width 39 height 15
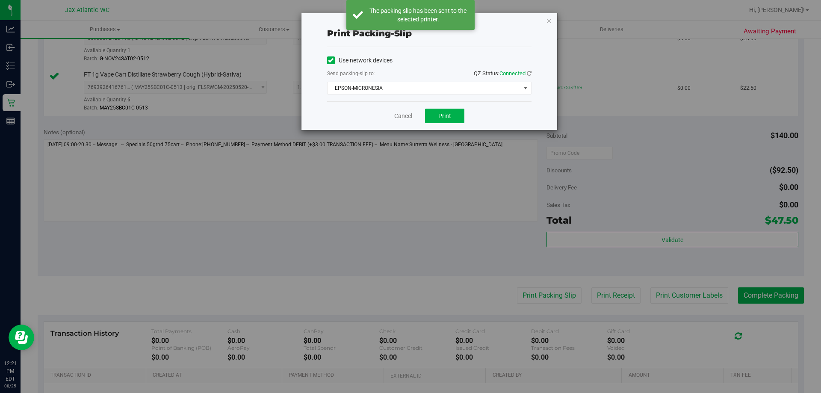
click at [412, 121] on div "Cancel Print" at bounding box center [429, 115] width 204 height 29
click at [392, 104] on div "Cancel Print" at bounding box center [429, 115] width 204 height 29
click at [396, 112] on link "Cancel" at bounding box center [403, 116] width 18 height 9
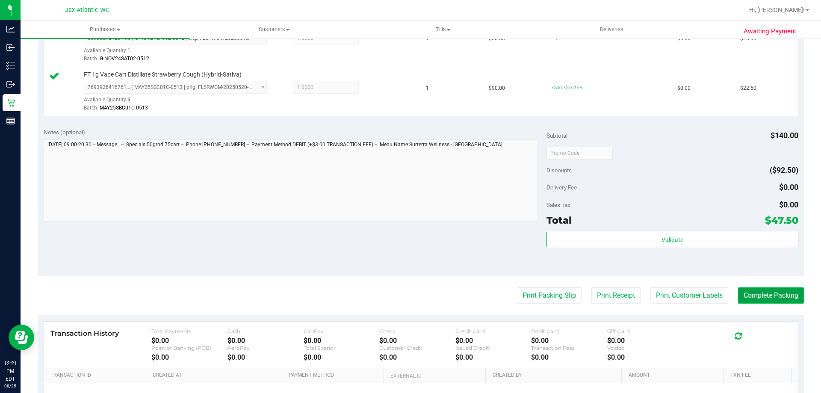
click at [747, 294] on button "Complete Packing" at bounding box center [771, 295] width 66 height 16
